Goal: Information Seeking & Learning: Find specific page/section

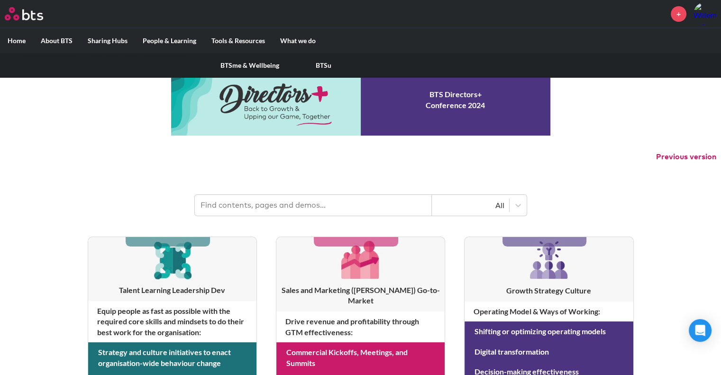
click at [236, 65] on link "BTSme & Wellbeing" at bounding box center [250, 65] width 74 height 25
click at [248, 62] on link "How we work: Policies, Toolkits and Guidance" at bounding box center [289, 65] width 151 height 25
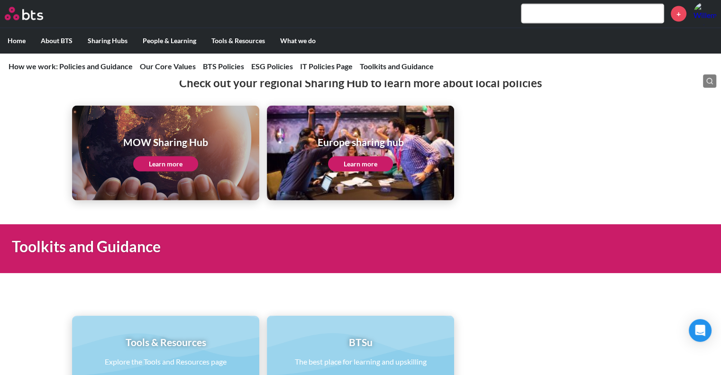
scroll to position [1897, 0]
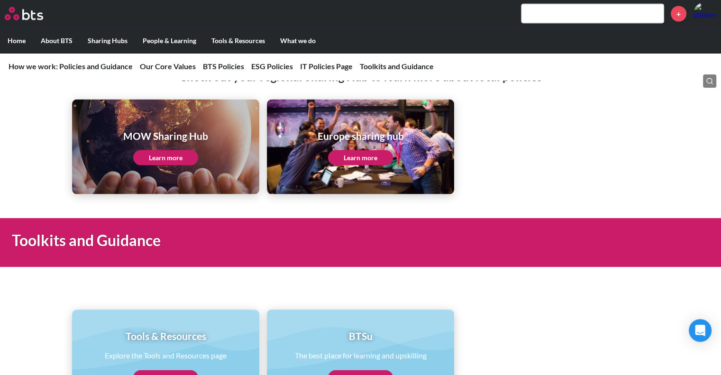
click at [21, 37] on label "Home" at bounding box center [16, 40] width 33 height 25
click at [0, 0] on input "Home" at bounding box center [0, 0] width 0 height 0
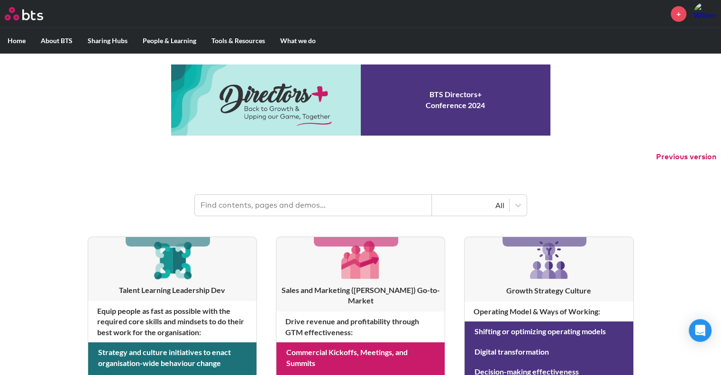
click at [473, 203] on div "All" at bounding box center [471, 205] width 68 height 10
click at [336, 205] on input "text" at bounding box center [313, 205] width 237 height 21
type input "HR"
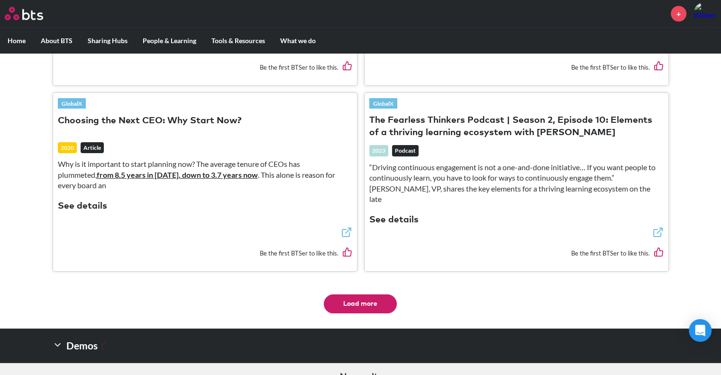
scroll to position [1851, 0]
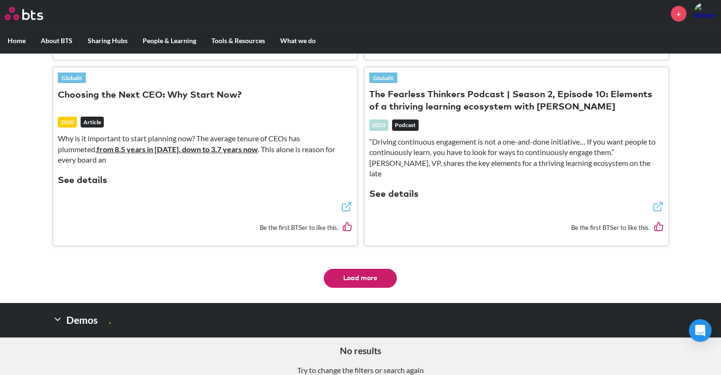
click at [709, 13] on img at bounding box center [705, 13] width 23 height 23
